Goal: Information Seeking & Learning: Learn about a topic

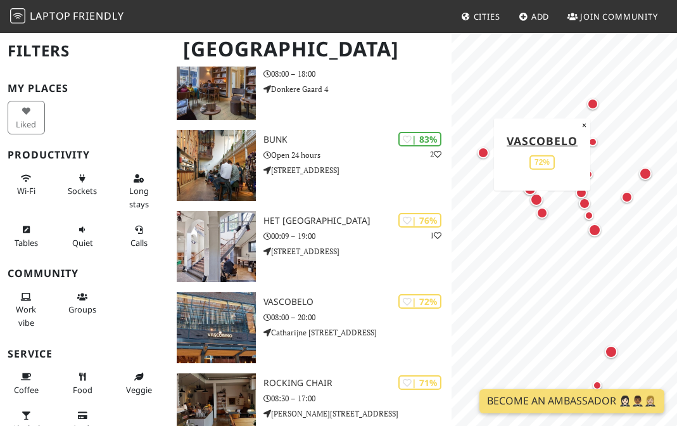
scroll to position [386, 0]
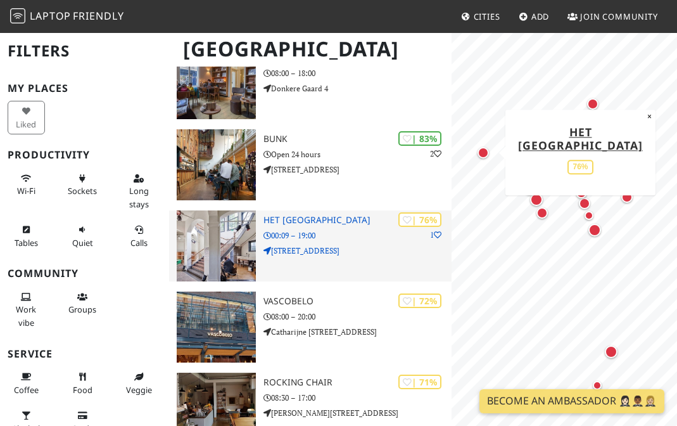
click at [326, 215] on h3 "Het [GEOGRAPHIC_DATA]" at bounding box center [358, 220] width 188 height 11
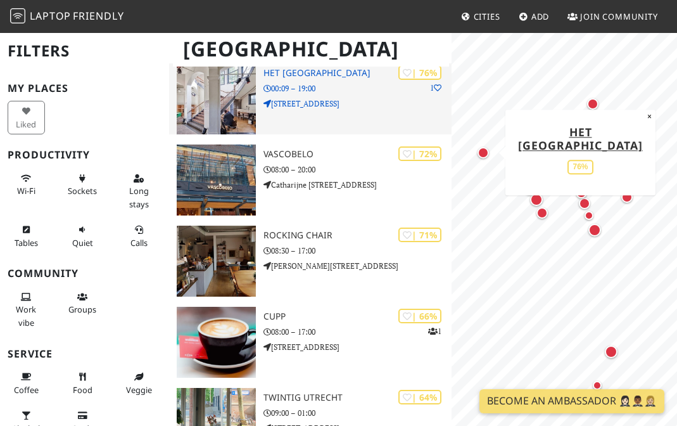
scroll to position [536, 0]
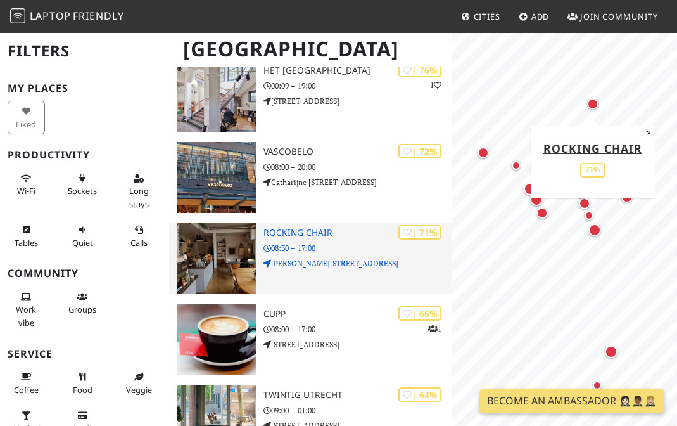
click at [367, 242] on p "08:30 – 17:00" at bounding box center [358, 248] width 188 height 12
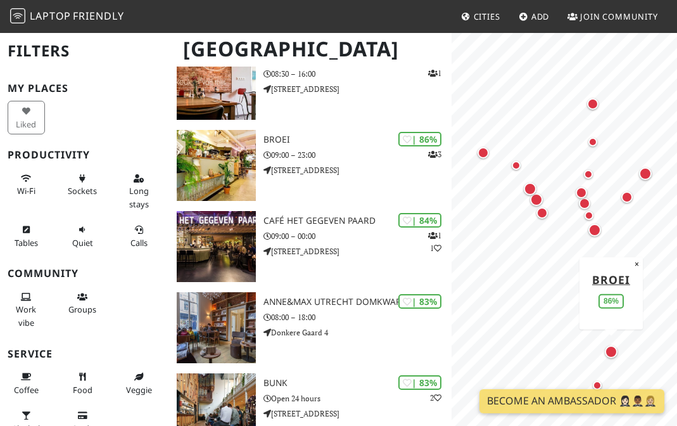
scroll to position [144, 0]
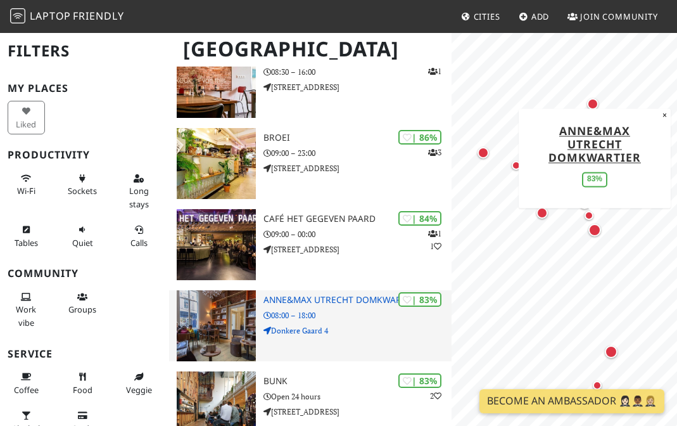
click at [295, 291] on div "| 83% Anne&Max Utrecht Domkwartier 08:00 – 18:00 Donkere Gaard 4" at bounding box center [358, 325] width 188 height 71
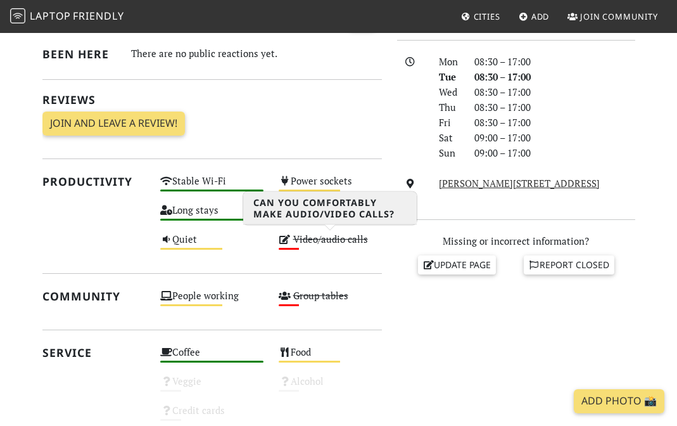
scroll to position [334, 0]
